Goal: Transaction & Acquisition: Purchase product/service

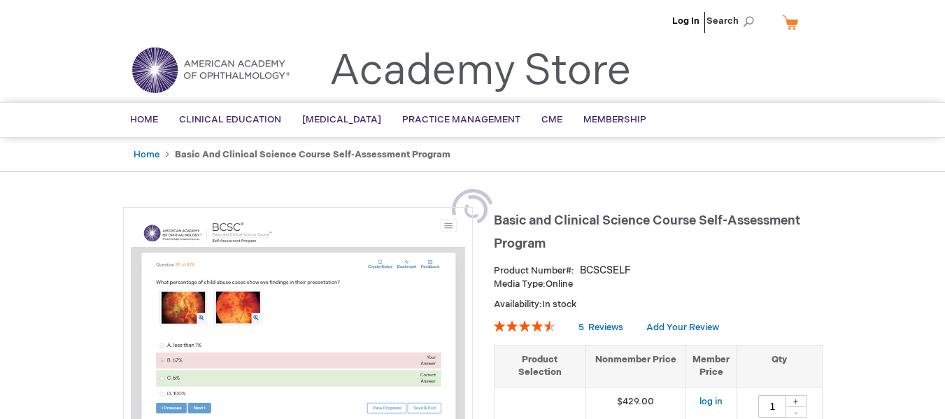
type input "1"
click at [692, 20] on link "Log In" at bounding box center [685, 20] width 27 height 11
click at [680, 24] on link "Log In" at bounding box center [685, 20] width 27 height 11
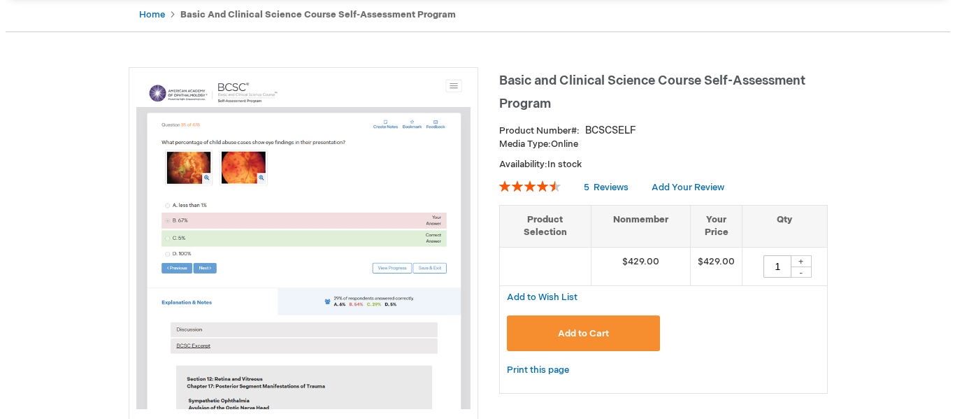
scroll to position [210, 0]
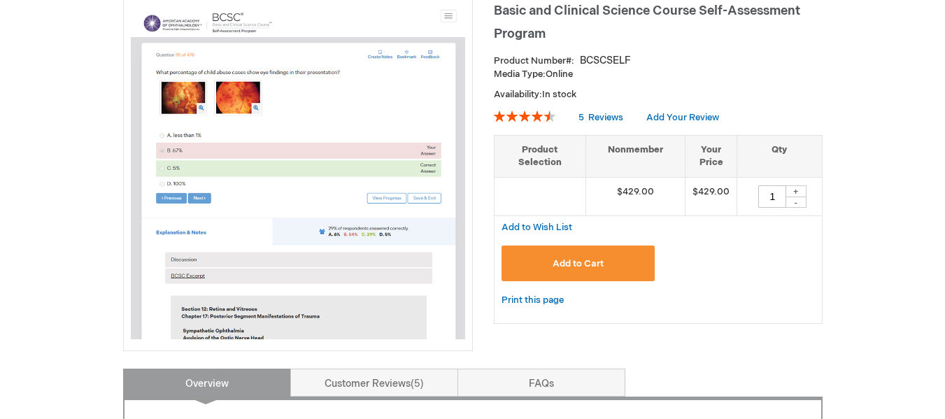
click at [575, 260] on span "Add to Cart" at bounding box center [577, 263] width 51 height 11
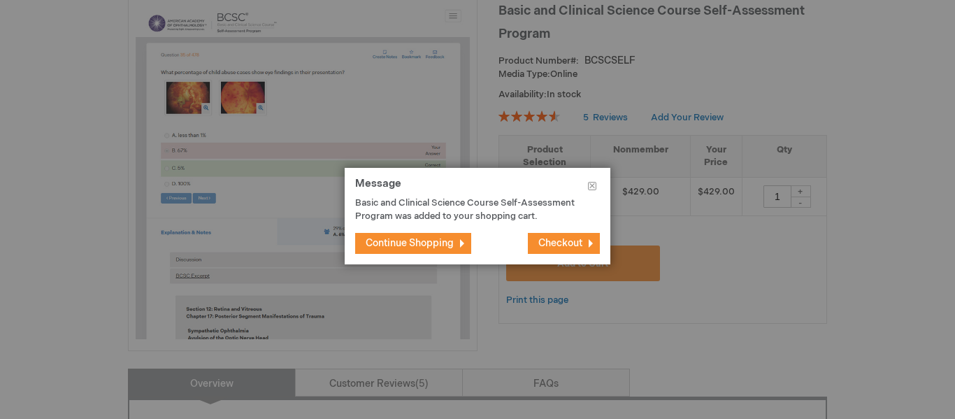
click at [572, 240] on span "Checkout" at bounding box center [560, 243] width 44 height 12
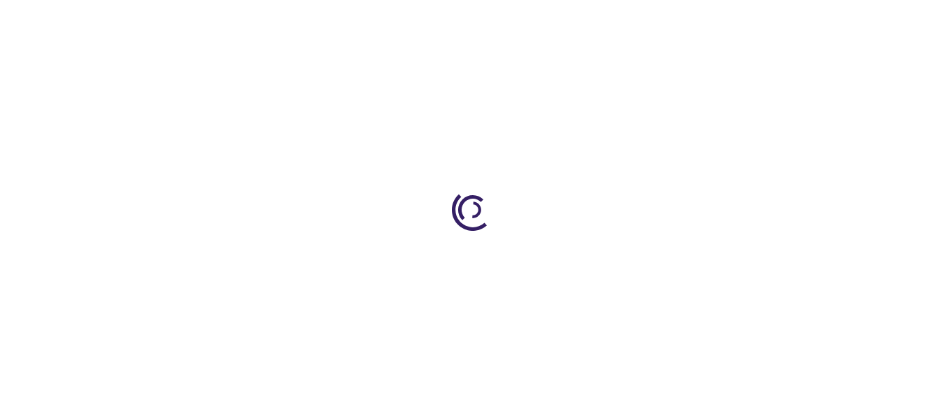
select select "ID"
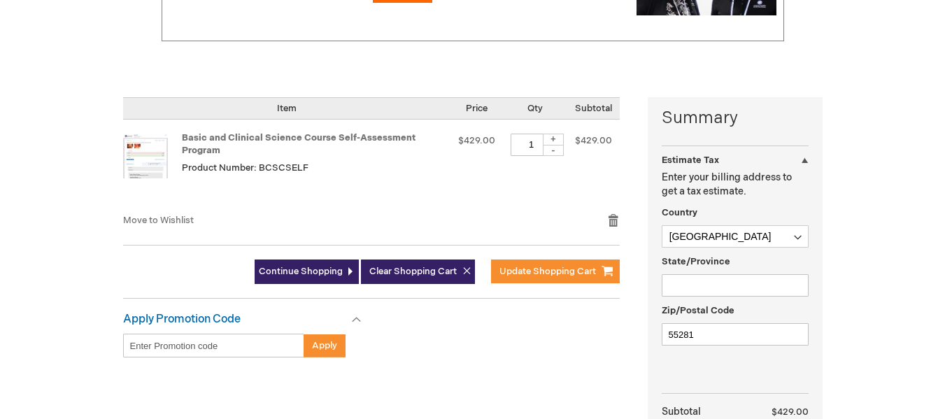
scroll to position [280, 0]
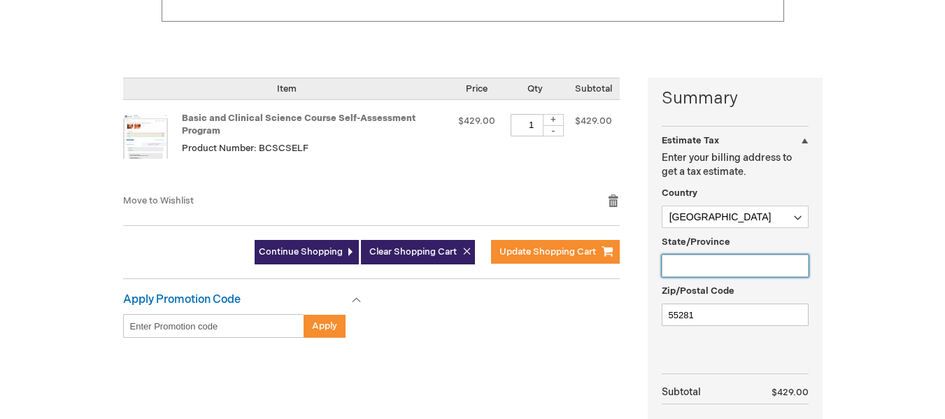
click at [673, 268] on input "State/Province" at bounding box center [734, 266] width 147 height 22
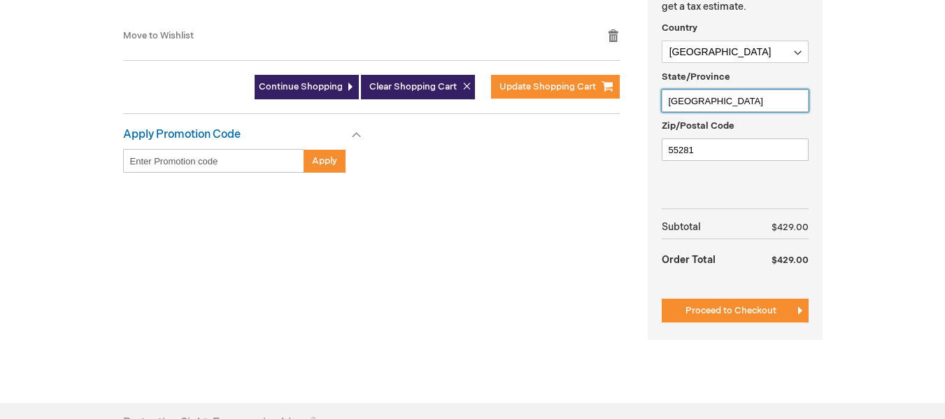
scroll to position [489, 0]
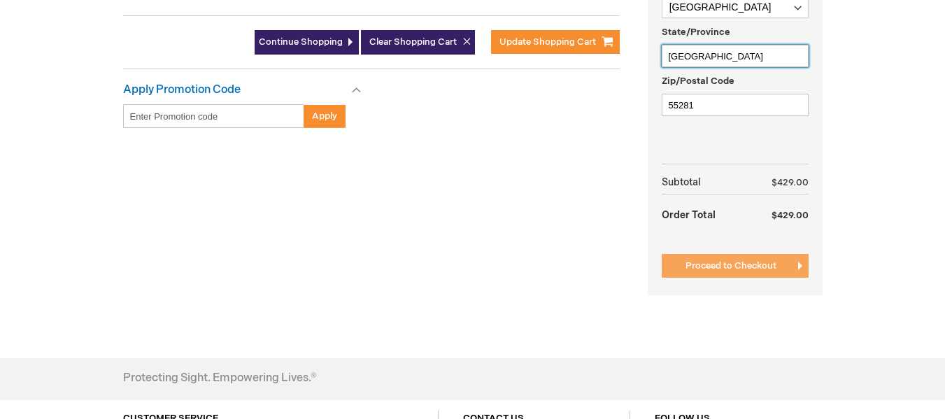
type input "Daerah Istimewa Yogyakarta"
click at [737, 266] on span "Proceed to Checkout" at bounding box center [730, 265] width 91 height 11
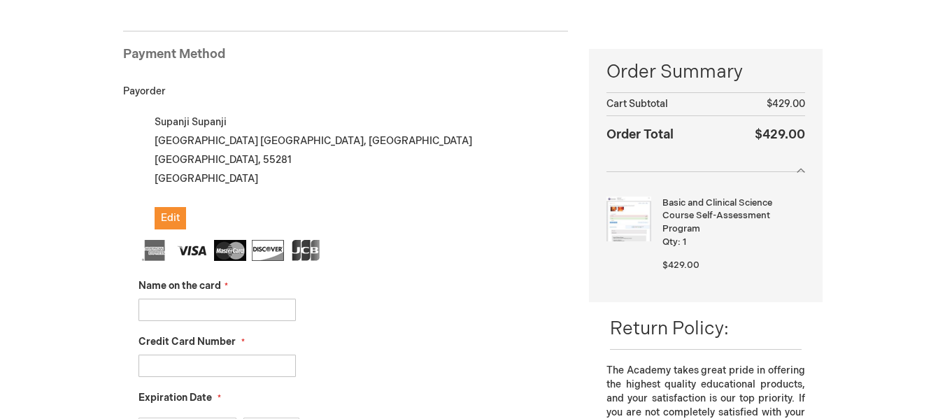
scroll to position [192, 0]
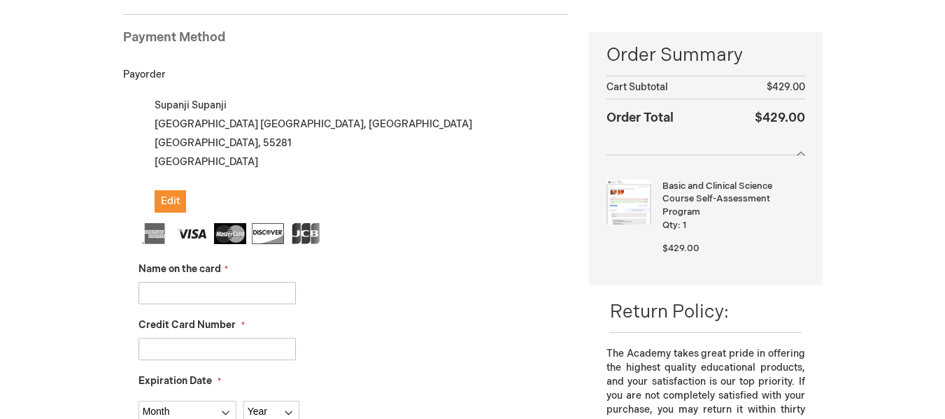
click at [199, 292] on input "Name on the card" at bounding box center [216, 293] width 157 height 22
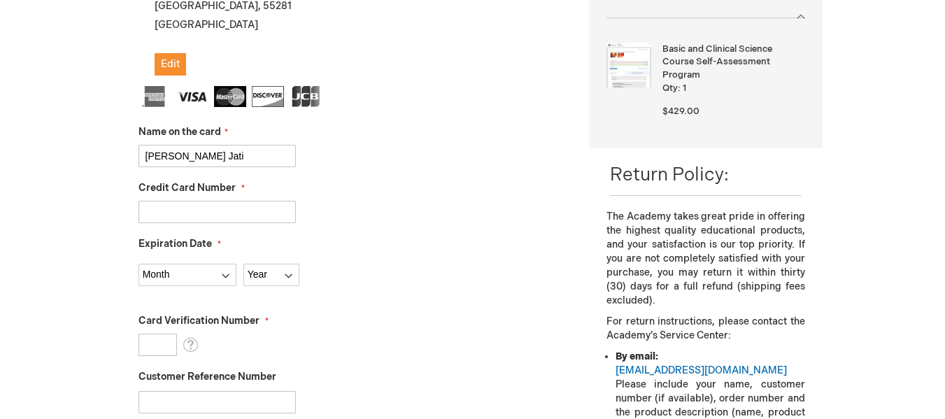
scroll to position [331, 0]
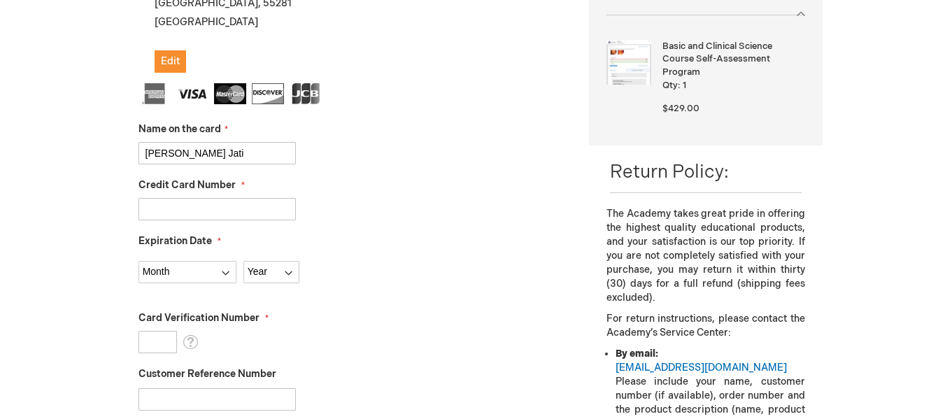
type input "[PERSON_NAME] Jati"
click at [238, 209] on input "Credit Card Number" at bounding box center [216, 209] width 157 height 22
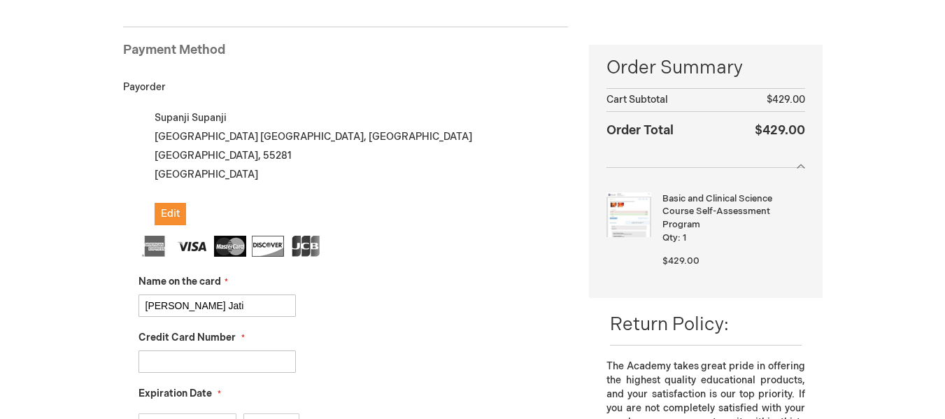
scroll to position [196, 0]
